Goal: Transaction & Acquisition: Purchase product/service

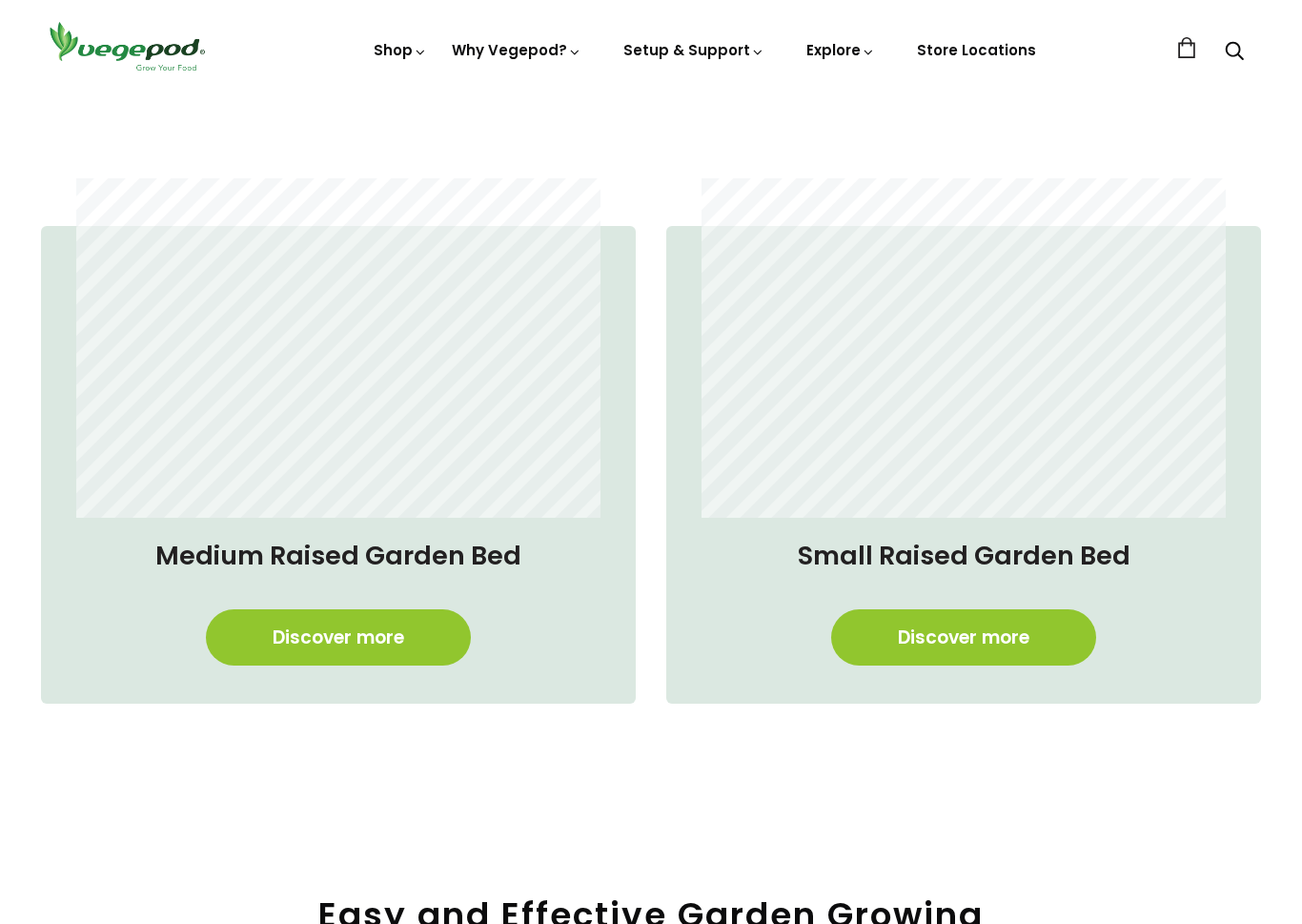
scroll to position [1374, 0]
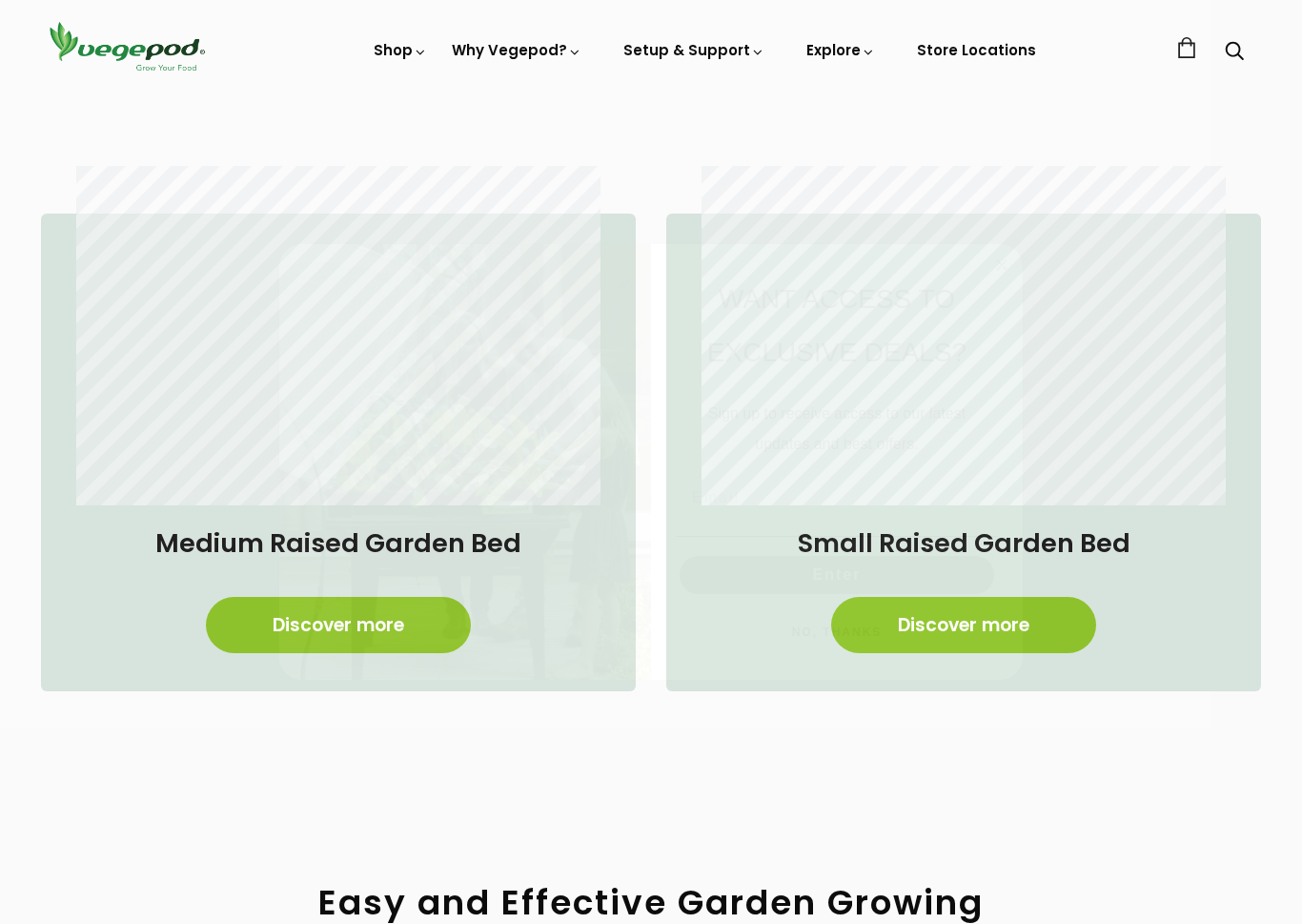
click at [1001, 262] on circle "Close dialog" at bounding box center [1001, 265] width 22 height 22
click at [422, 624] on link "Discover more" at bounding box center [337, 624] width 265 height 56
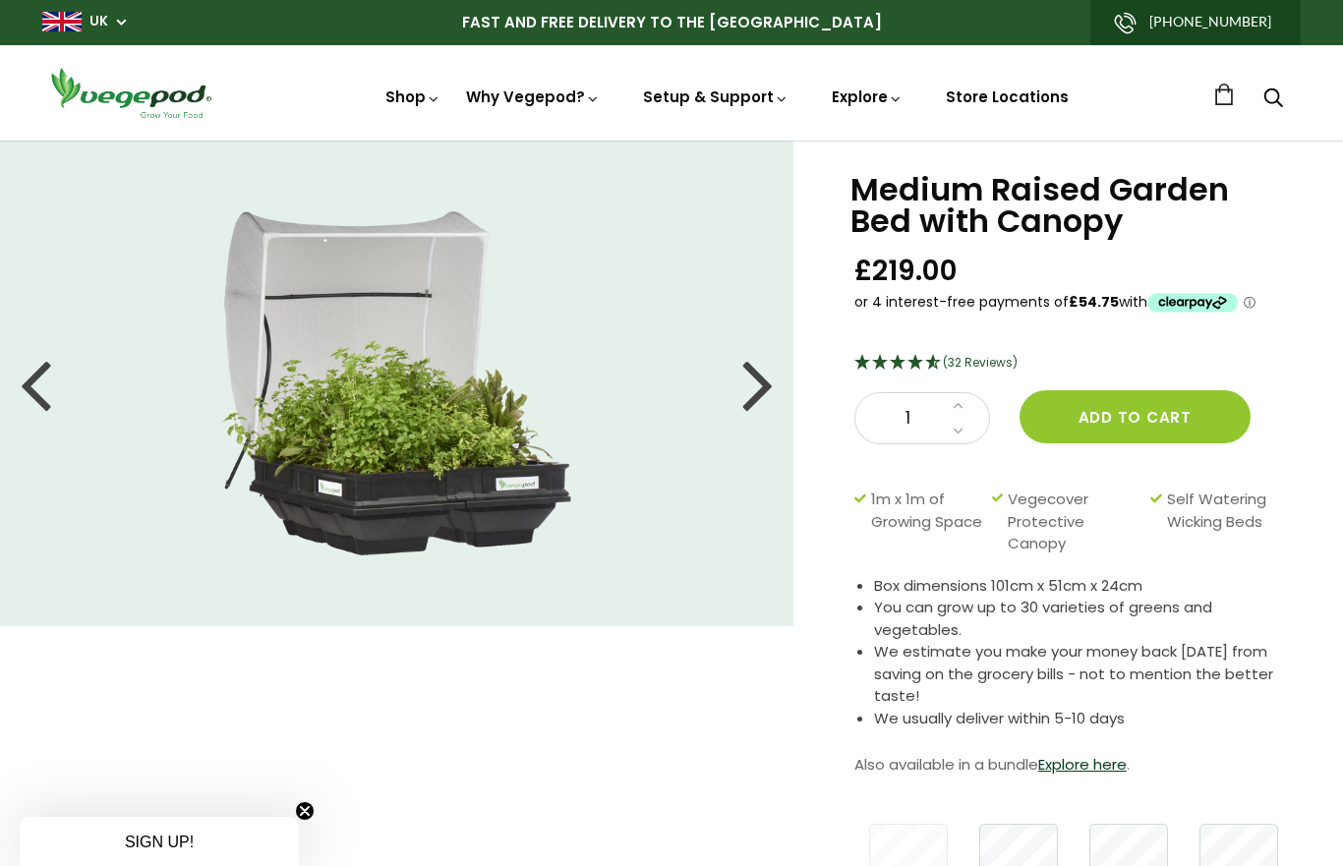
click at [757, 400] on div at bounding box center [757, 383] width 31 height 88
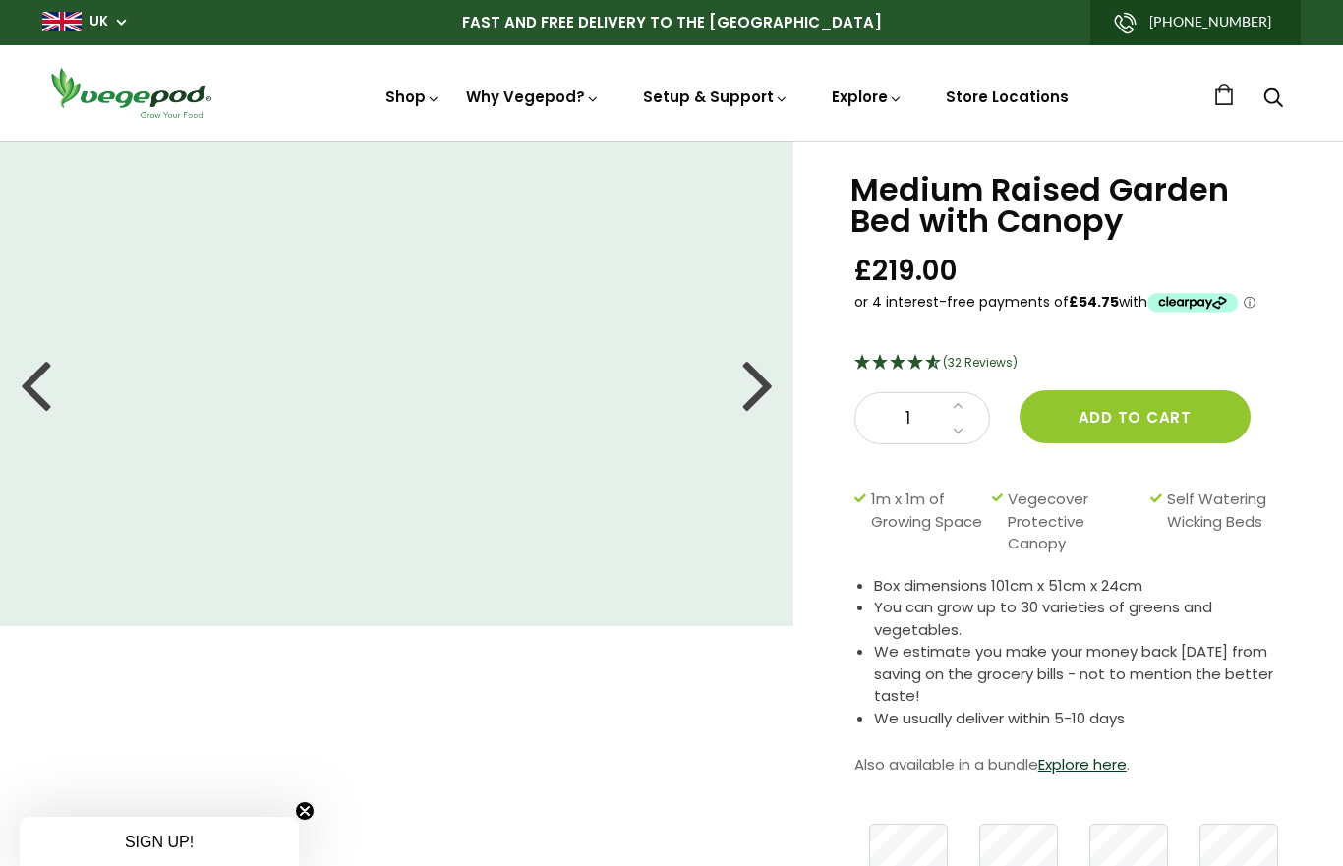
click at [755, 391] on div at bounding box center [757, 383] width 31 height 88
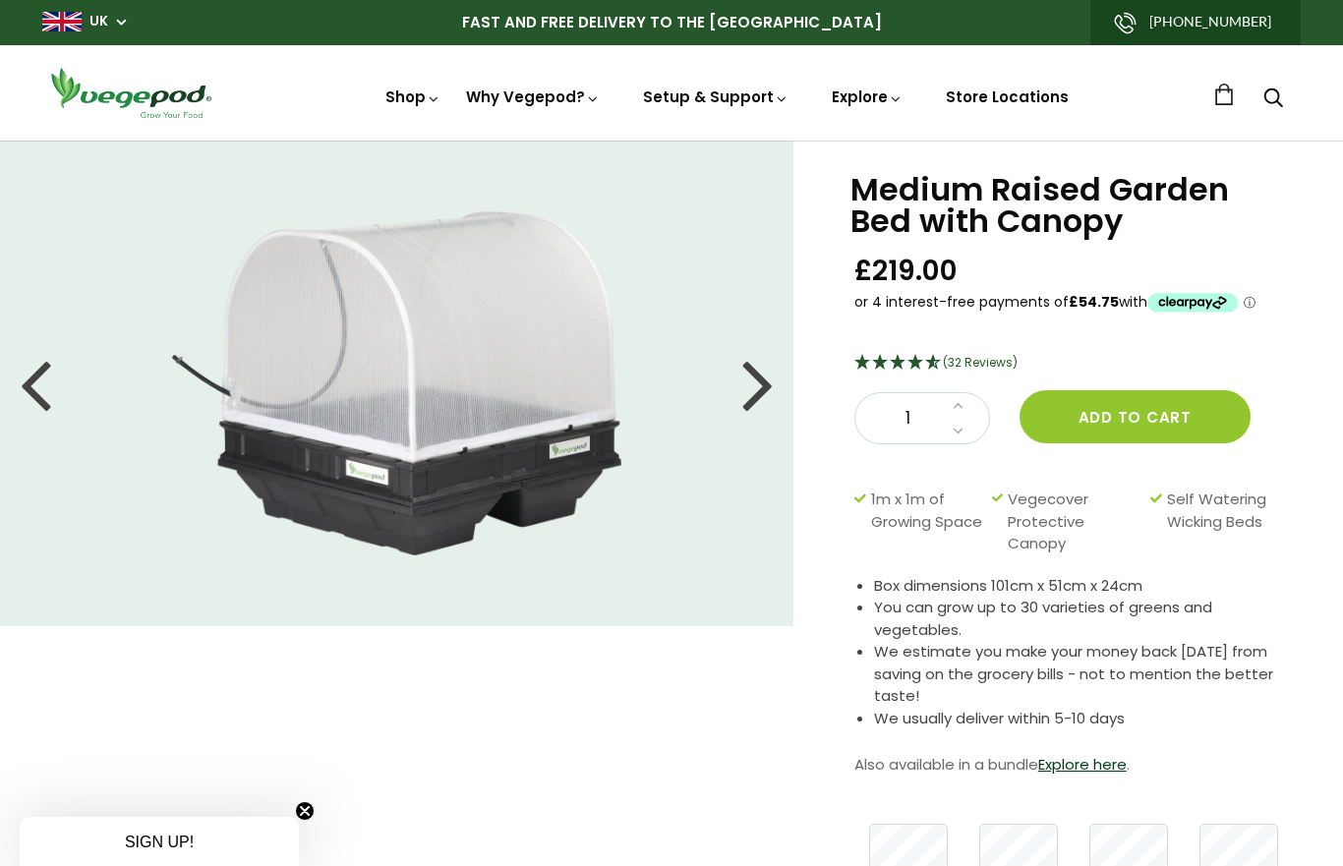
click at [480, 425] on img at bounding box center [397, 383] width 450 height 344
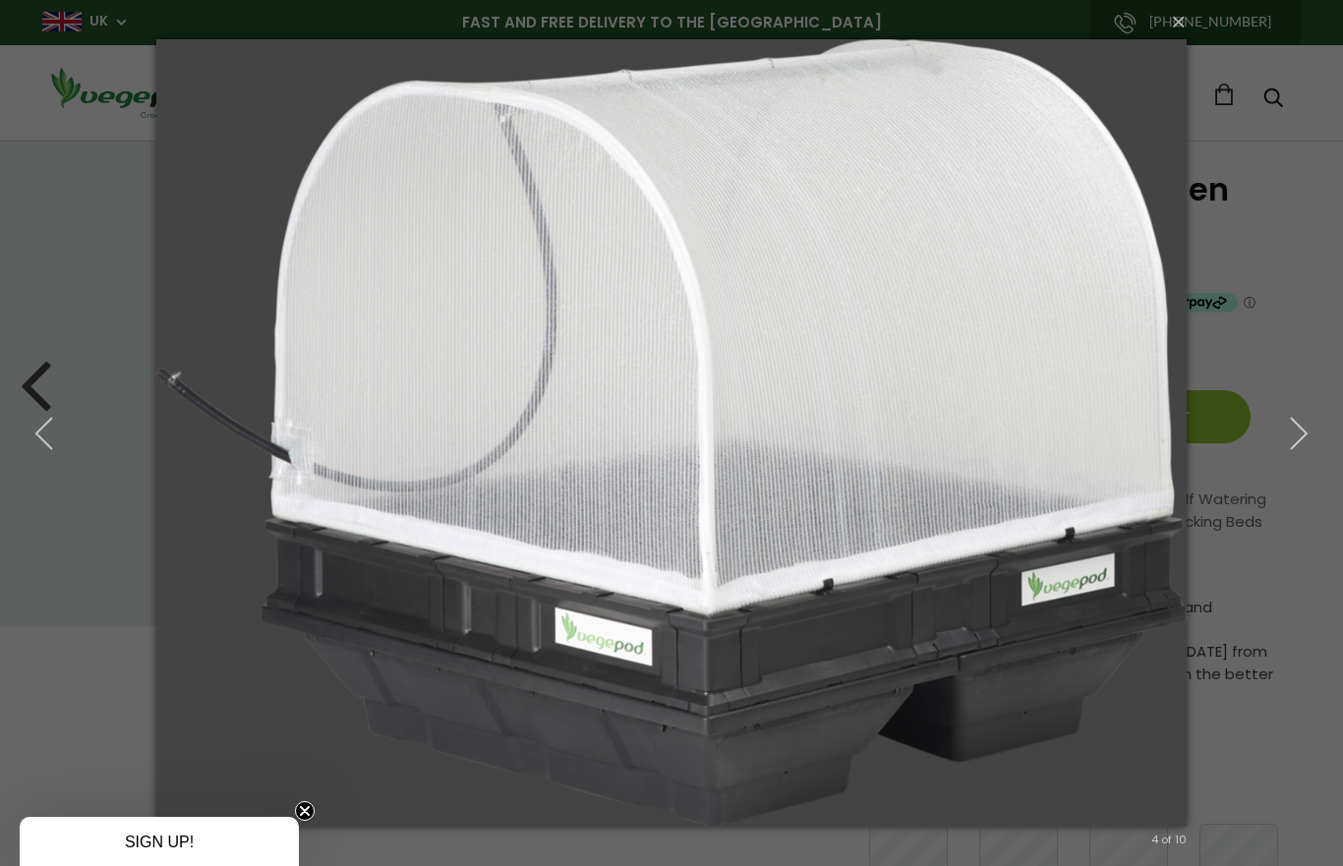
click at [28, 392] on button "button" at bounding box center [44, 433] width 88 height 108
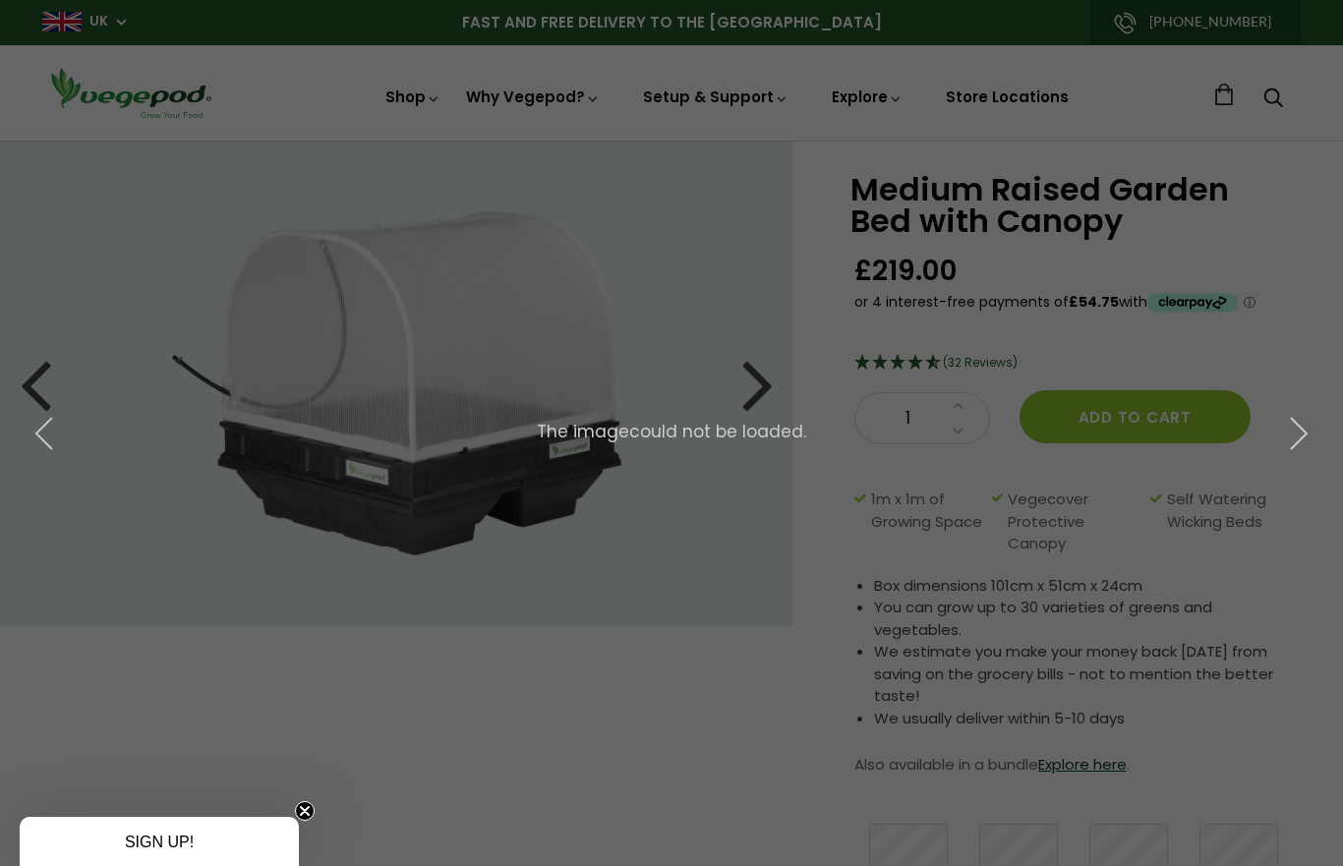
click at [536, 408] on div "× 3 of 10 The image could not be loaded." at bounding box center [671, 433] width 1343 height 866
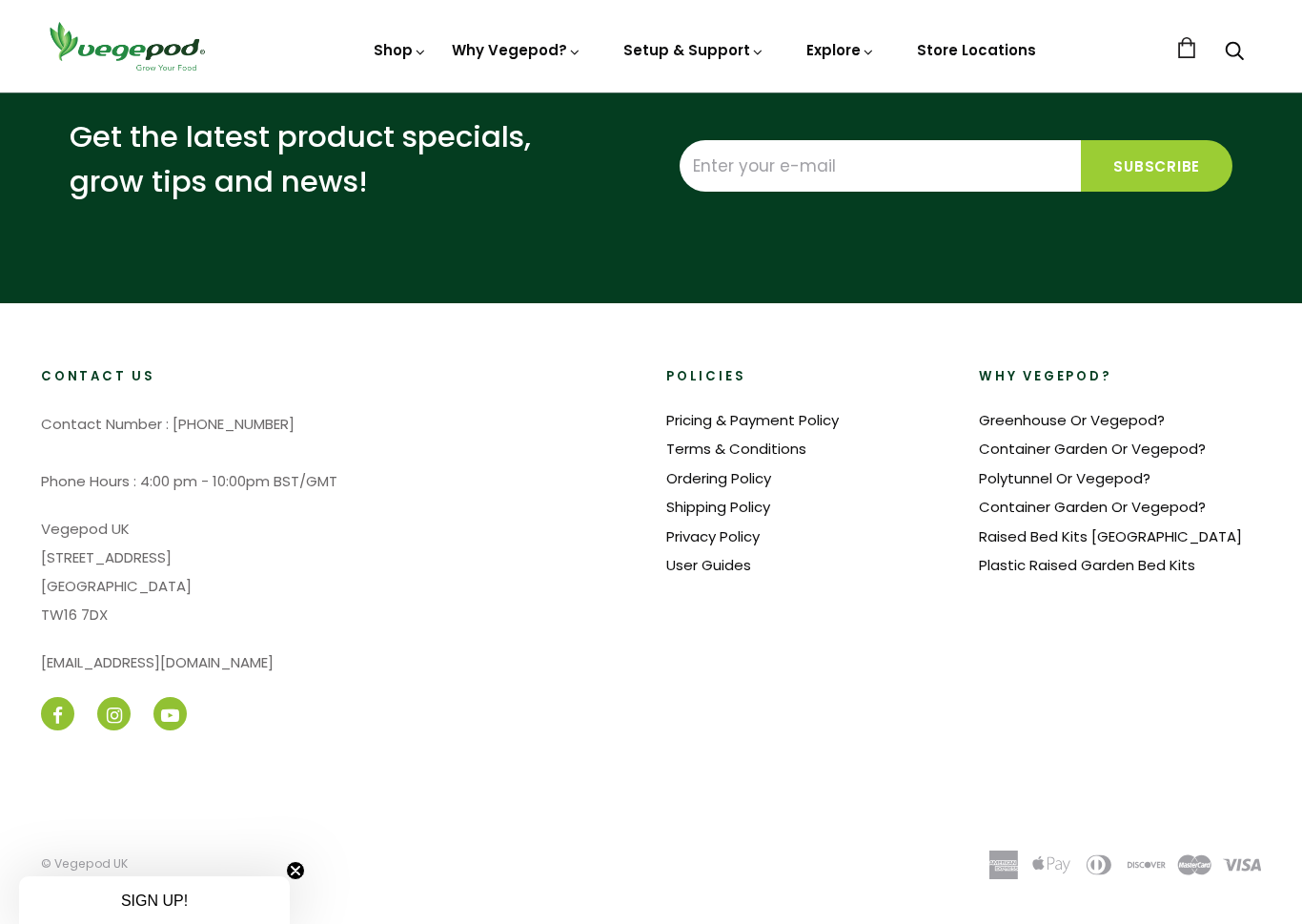
scroll to position [3611, 0]
